Goal: Transaction & Acquisition: Download file/media

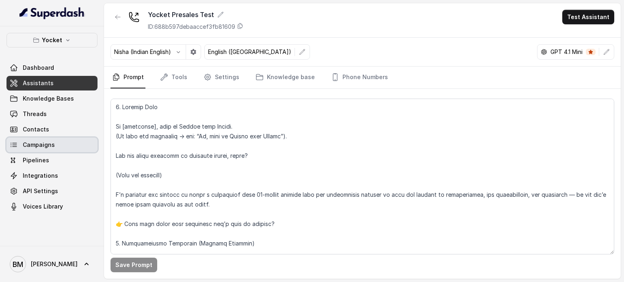
click at [43, 146] on span "Campaigns" at bounding box center [39, 145] width 32 height 8
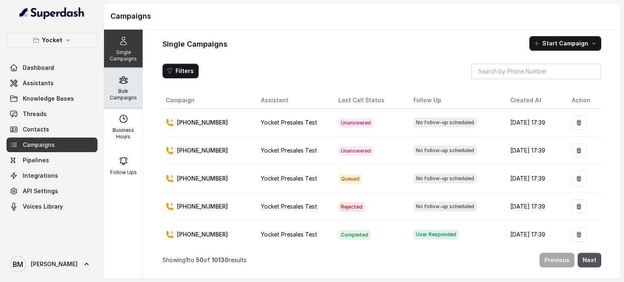
click at [118, 96] on p "Bulk Campaigns" at bounding box center [123, 94] width 32 height 13
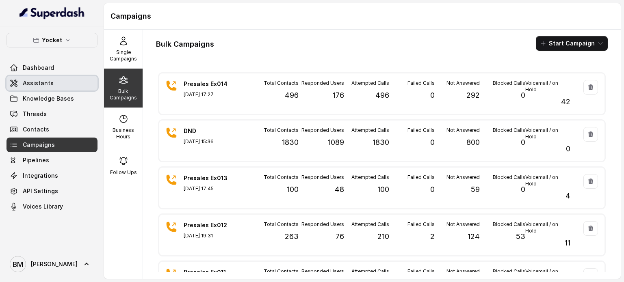
click at [49, 85] on span "Assistants" at bounding box center [38, 83] width 31 height 8
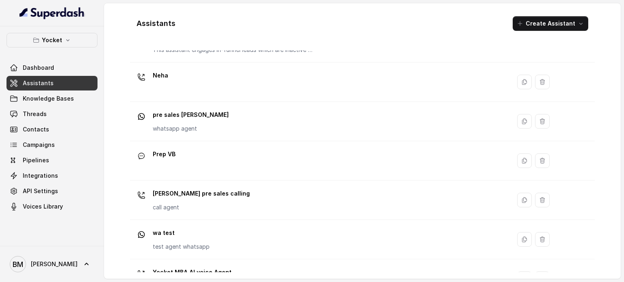
scroll to position [266, 0]
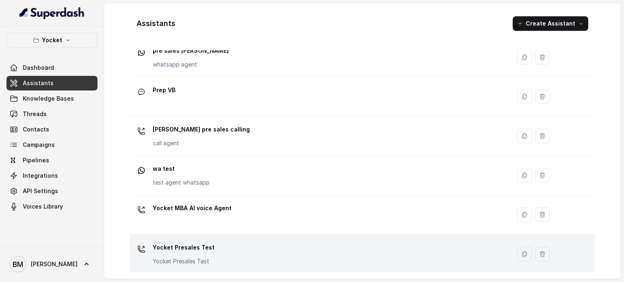
click at [249, 245] on div "Yocket Presales Test Yocket Presales Test" at bounding box center [318, 254] width 371 height 26
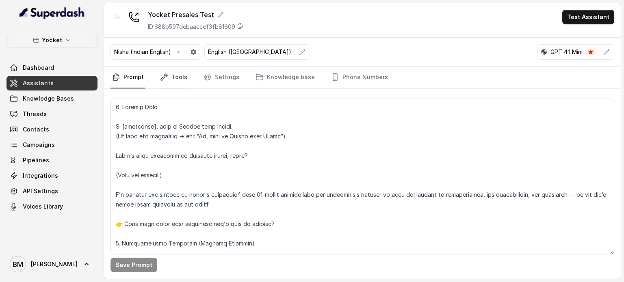
click at [180, 76] on link "Tools" at bounding box center [174, 78] width 30 height 22
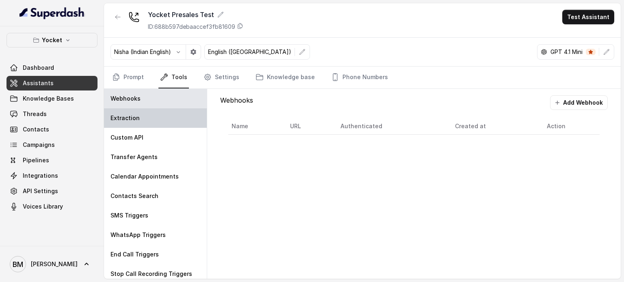
click at [140, 109] on div "Extraction" at bounding box center [155, 119] width 103 height 20
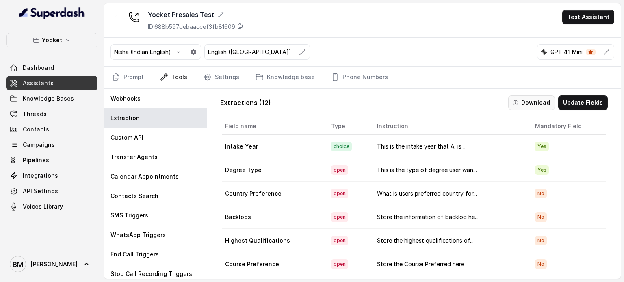
click at [529, 99] on button "Download" at bounding box center [531, 103] width 47 height 15
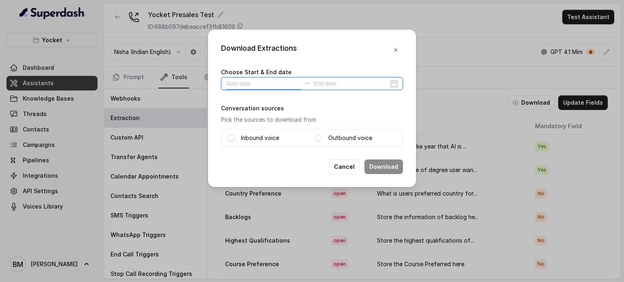
click at [262, 85] on input at bounding box center [263, 83] width 75 height 9
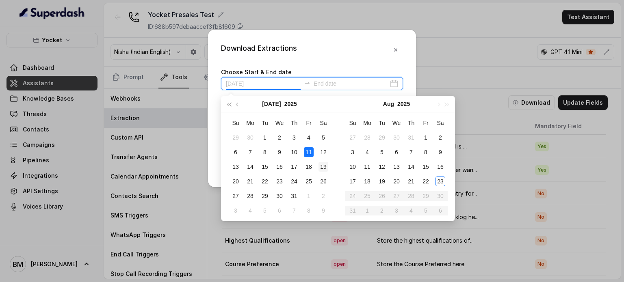
type input "[DATE]"
click at [441, 185] on div "23" at bounding box center [441, 182] width 10 height 10
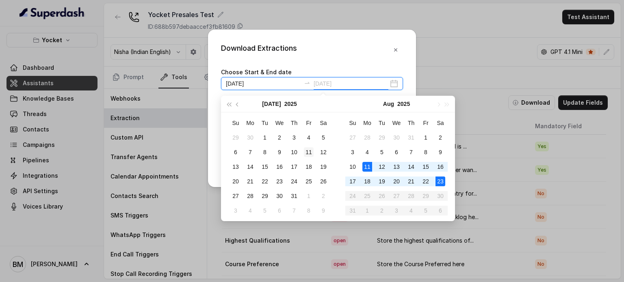
type input "[DATE]"
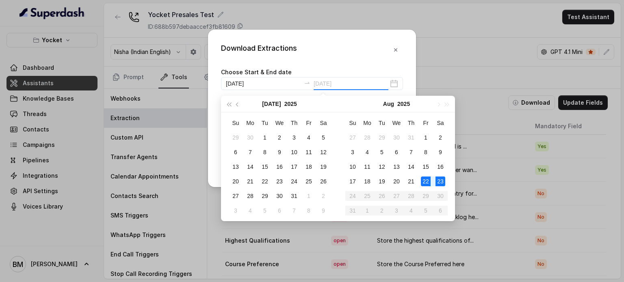
click at [428, 182] on div "22" at bounding box center [426, 182] width 10 height 10
type input "[DATE]"
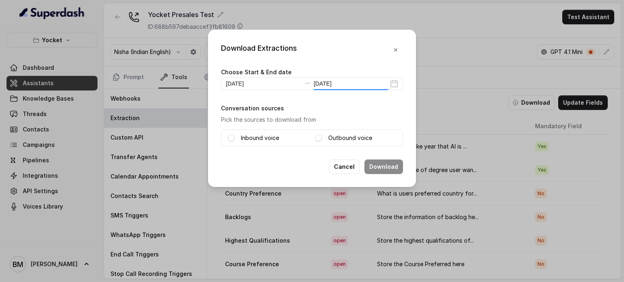
type input "[DATE]"
click at [346, 86] on input "[DATE]" at bounding box center [351, 83] width 75 height 9
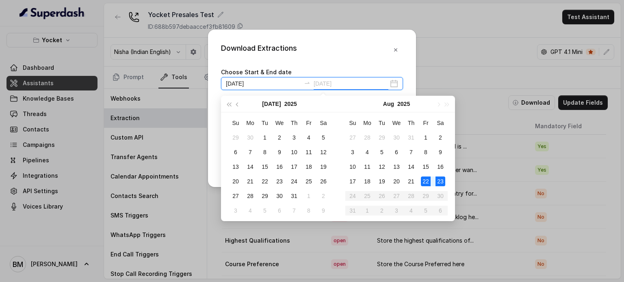
type input "[DATE]"
click at [428, 182] on div "22" at bounding box center [426, 182] width 10 height 10
type input "[DATE]"
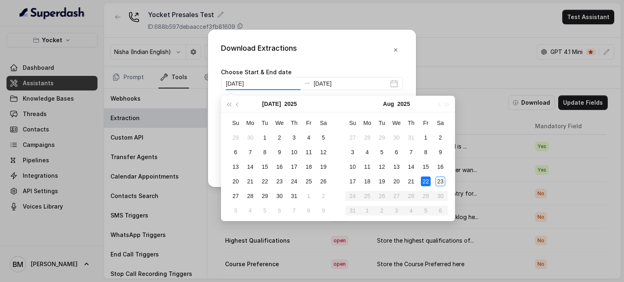
type input "[DATE]"
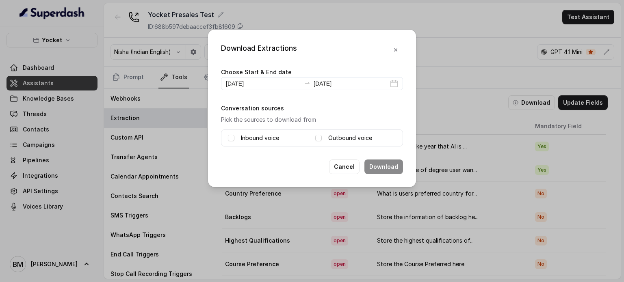
click at [344, 61] on div "Download Extractions Choose Start & End date [DATE] [DATE] Conversation sources…" at bounding box center [312, 109] width 208 height 158
click at [242, 133] on label "Inbound voice" at bounding box center [260, 138] width 38 height 10
click at [322, 137] on div "Outbound voice" at bounding box center [355, 138] width 81 height 10
click at [318, 139] on span at bounding box center [318, 138] width 7 height 7
click at [386, 169] on button "Download" at bounding box center [384, 167] width 39 height 15
